Goal: Check status: Check status

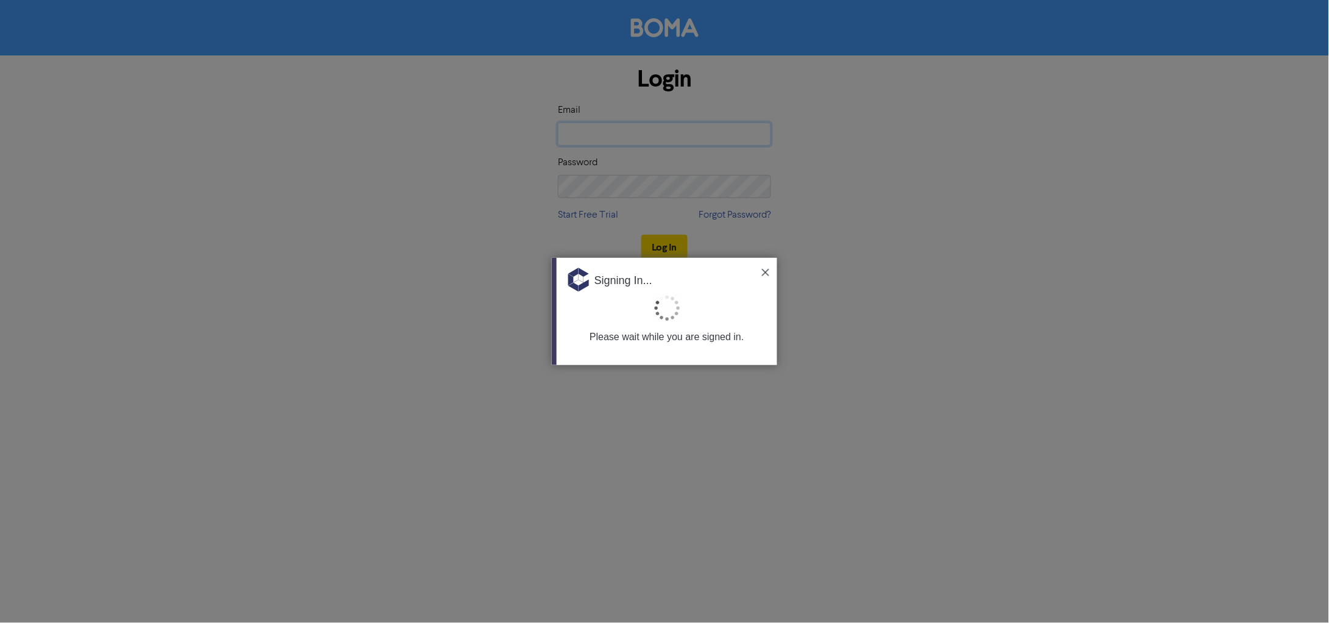
type input "[EMAIL_ADDRESS][DOMAIN_NAME]"
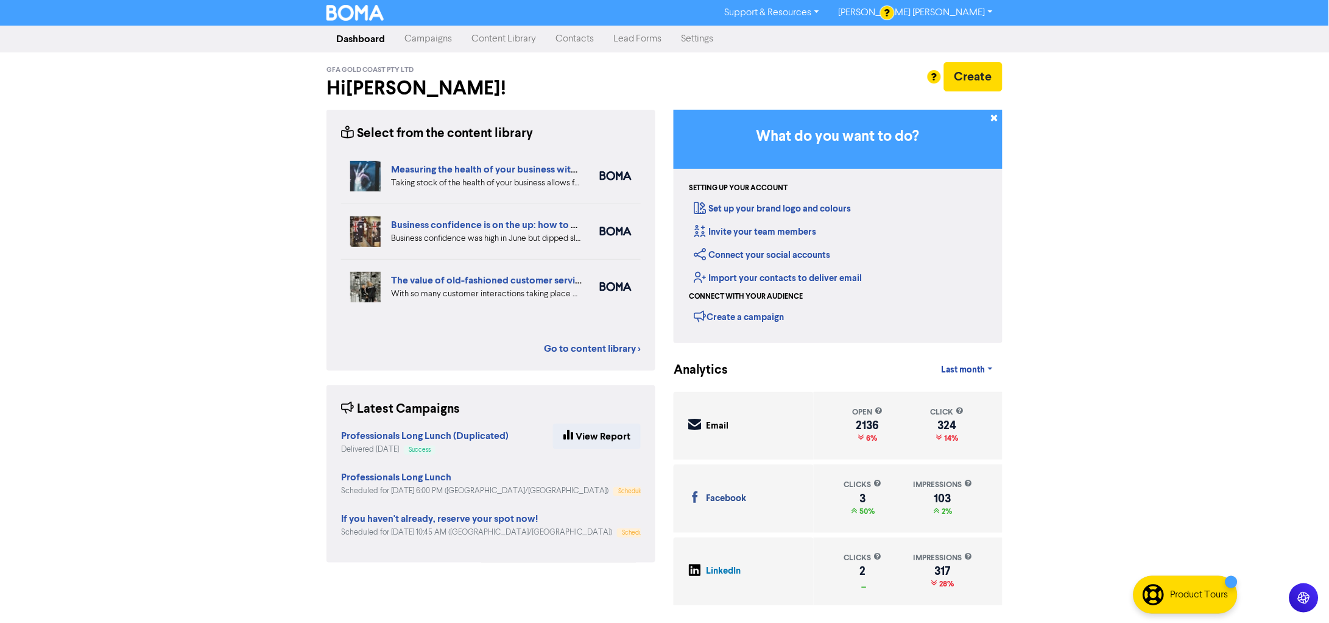
click at [438, 31] on link "Campaigns" at bounding box center [428, 39] width 67 height 24
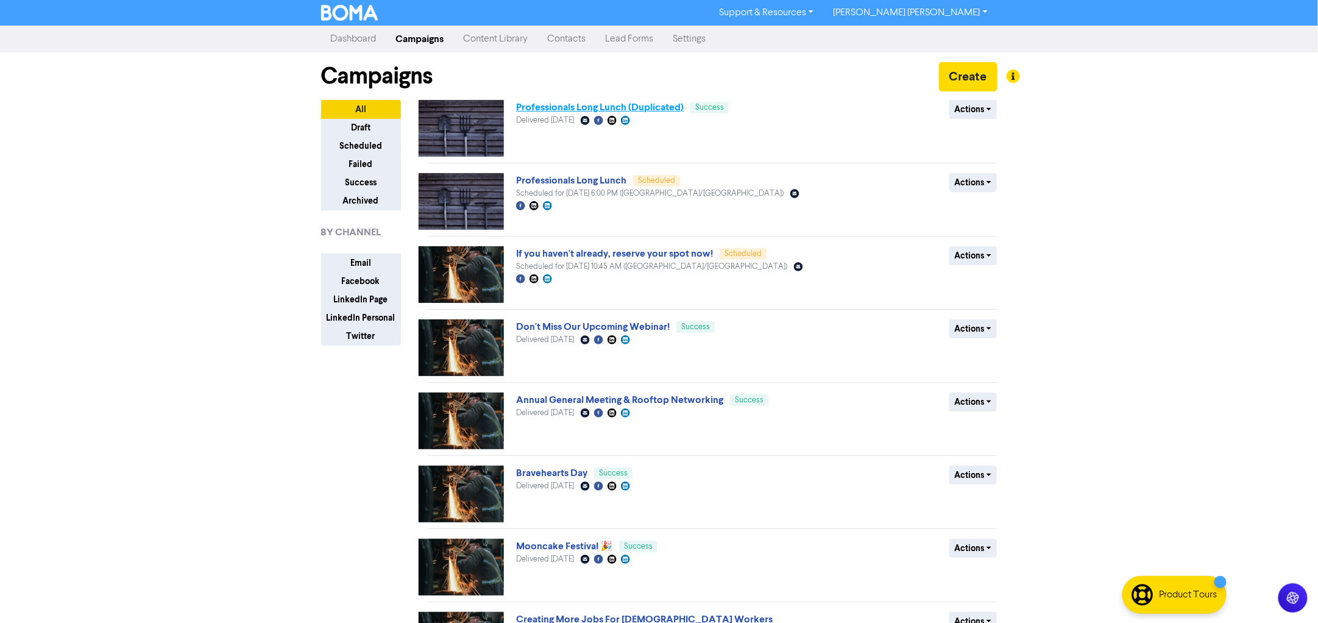
click at [596, 111] on link "Professionals Long Lunch (Duplicated)" at bounding box center [600, 107] width 168 height 12
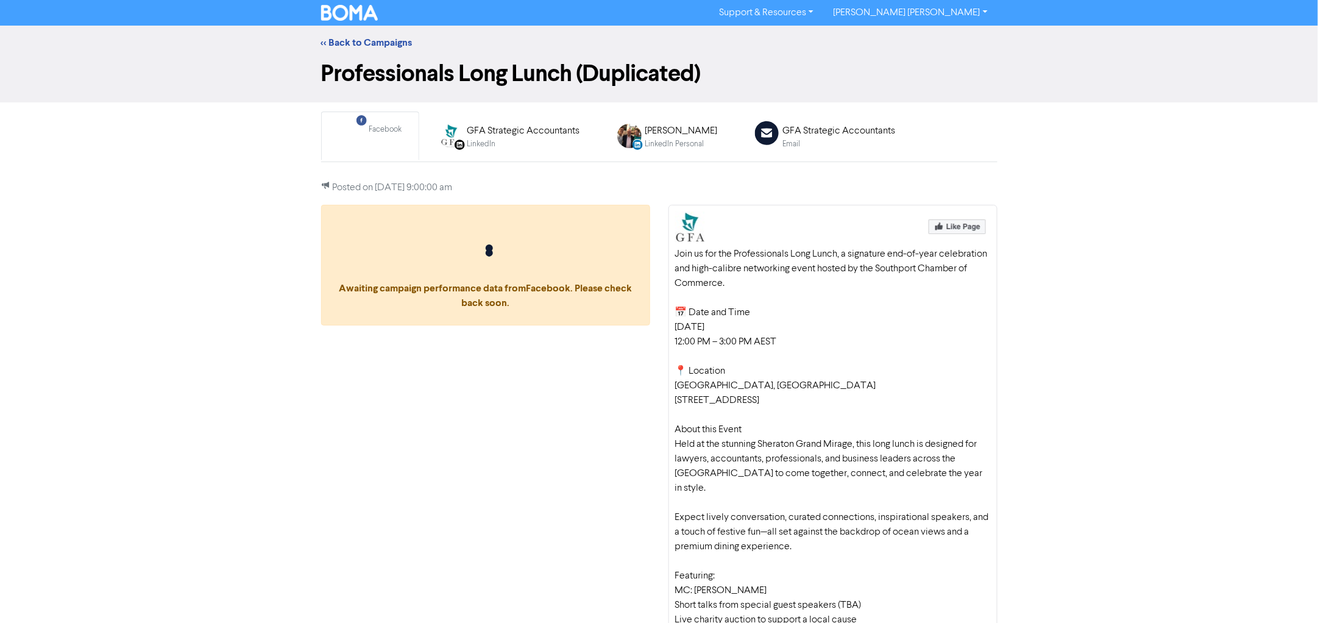
click at [371, 134] on div "Facebook" at bounding box center [385, 130] width 33 height 12
